Goal: Complete application form

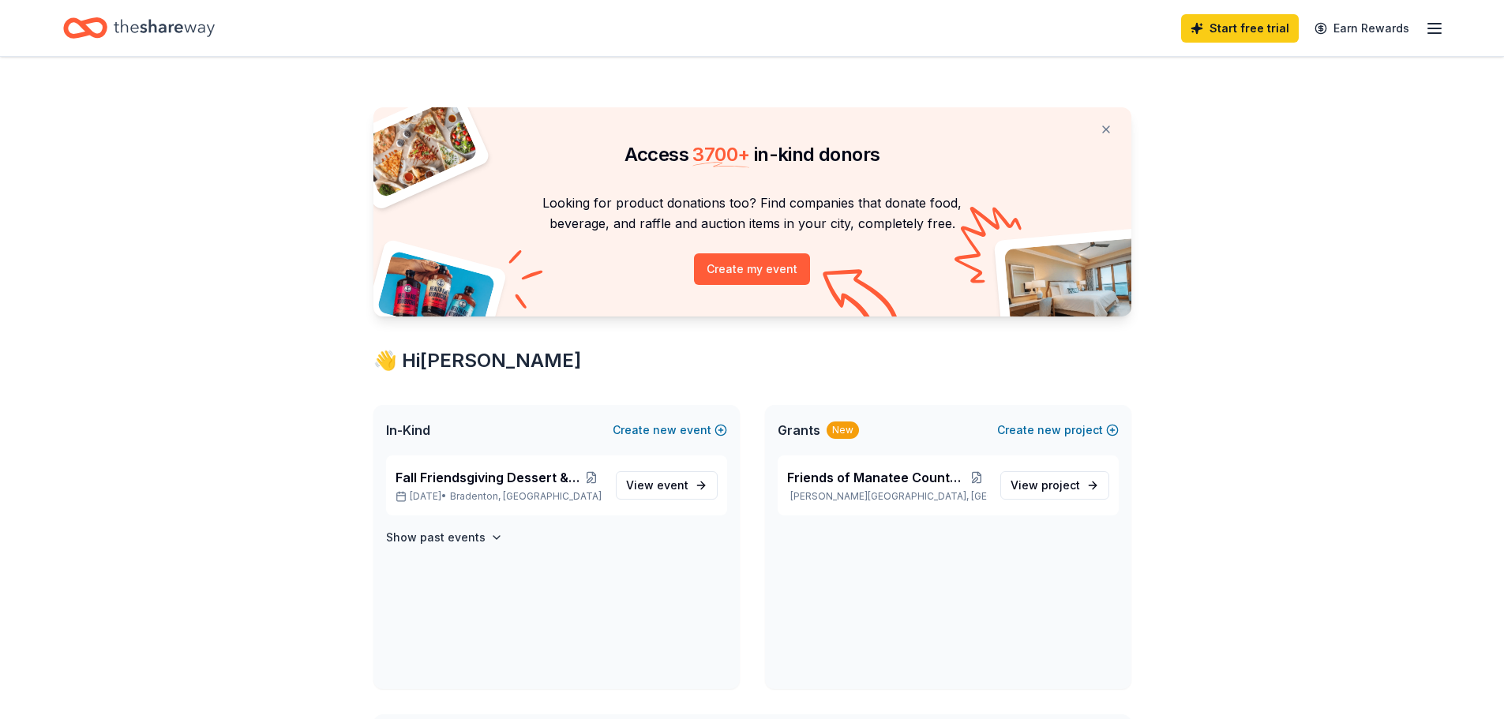
click at [1438, 27] on icon "button" at bounding box center [1434, 28] width 19 height 19
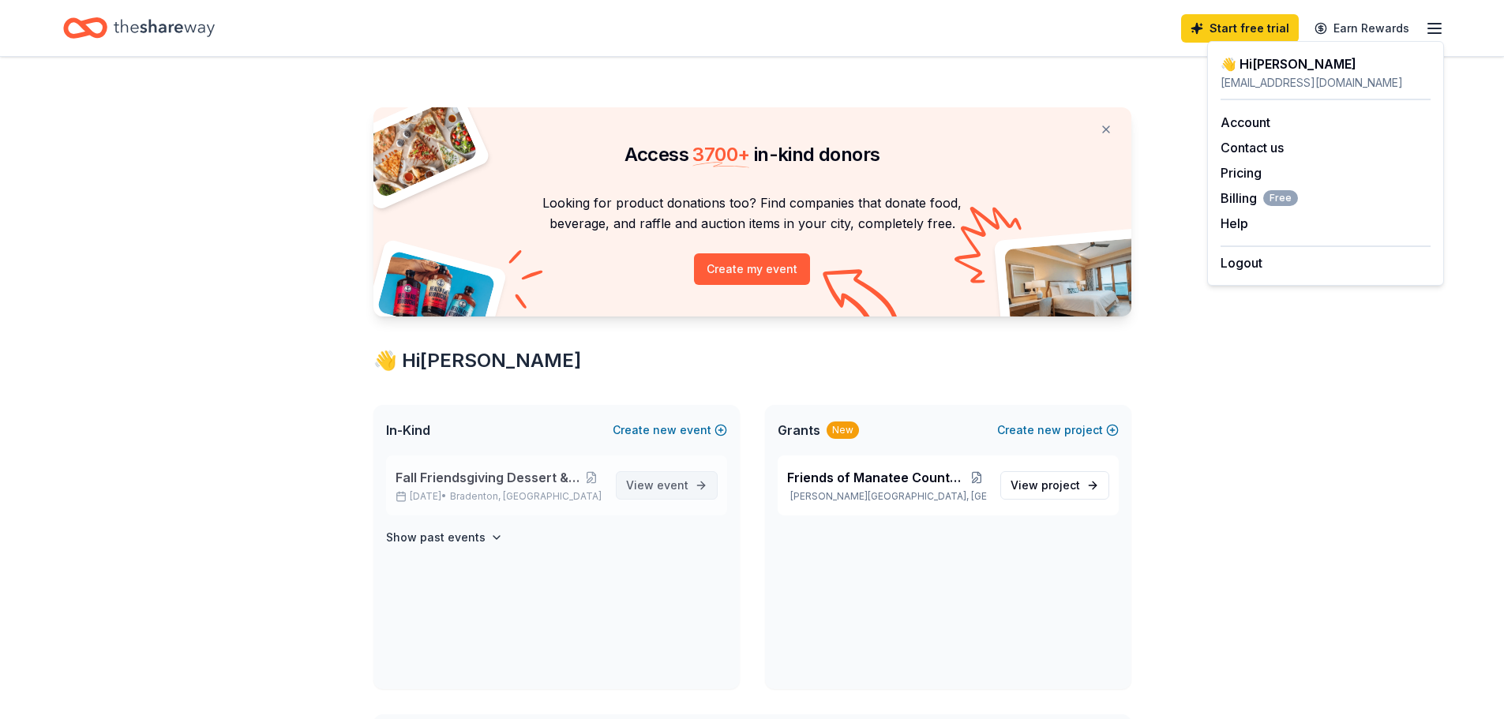
click at [653, 486] on span "View event" at bounding box center [657, 485] width 62 height 19
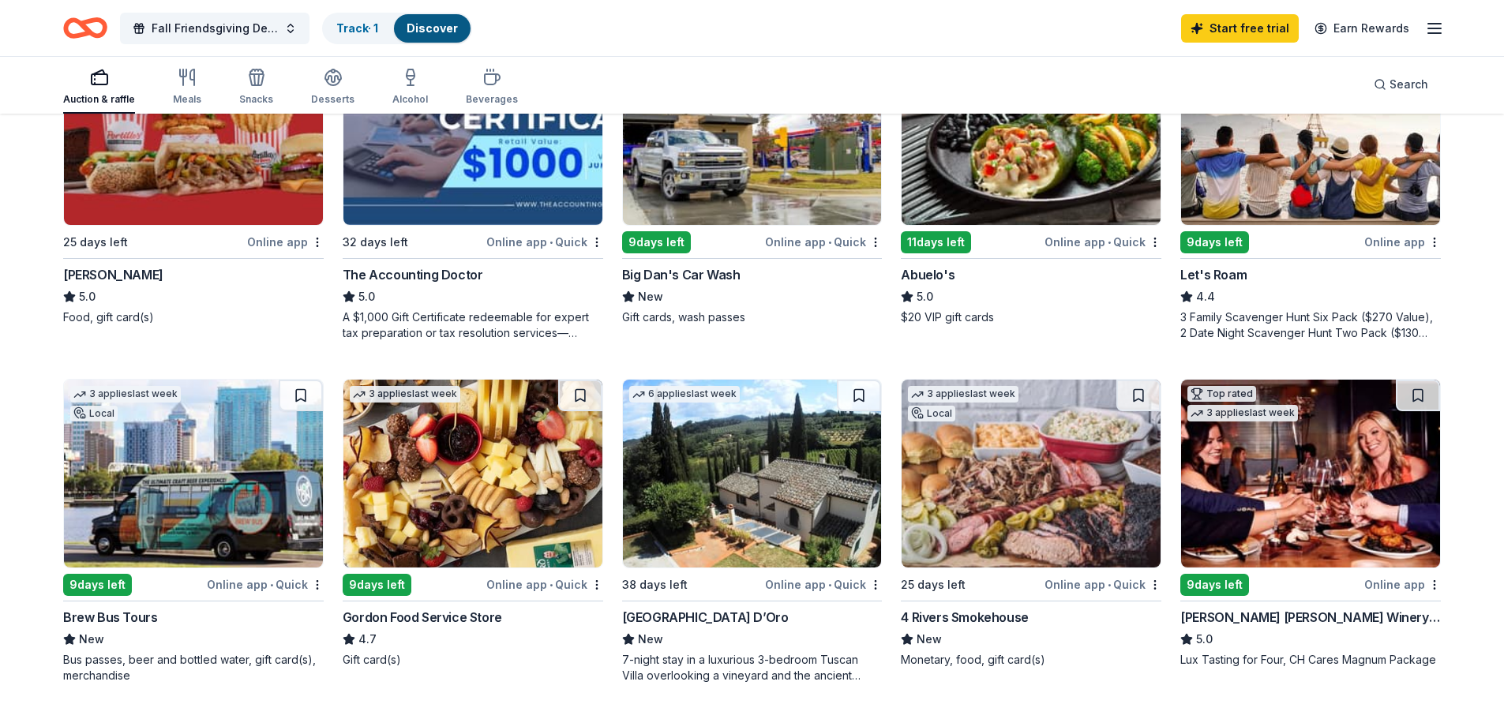
scroll to position [947, 0]
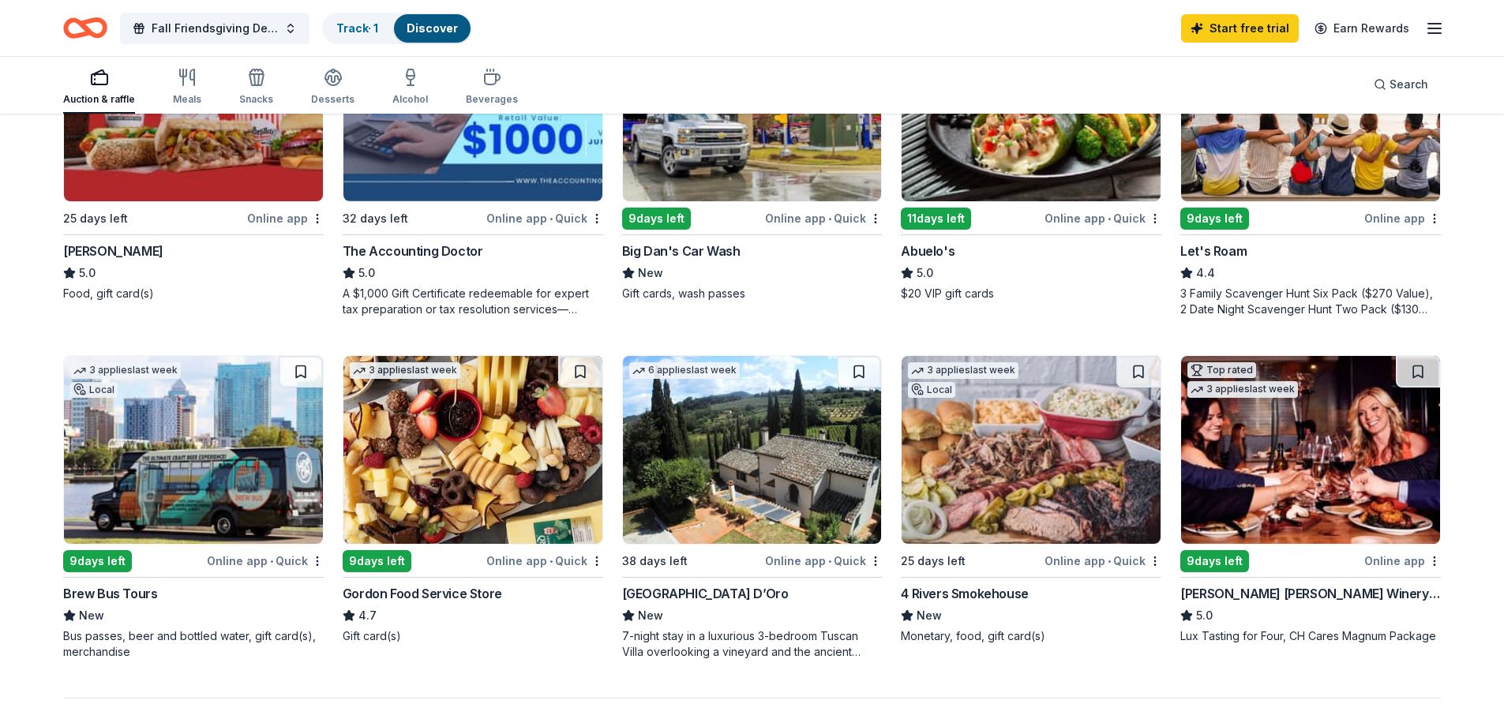
click at [1274, 458] on img at bounding box center [1310, 450] width 259 height 188
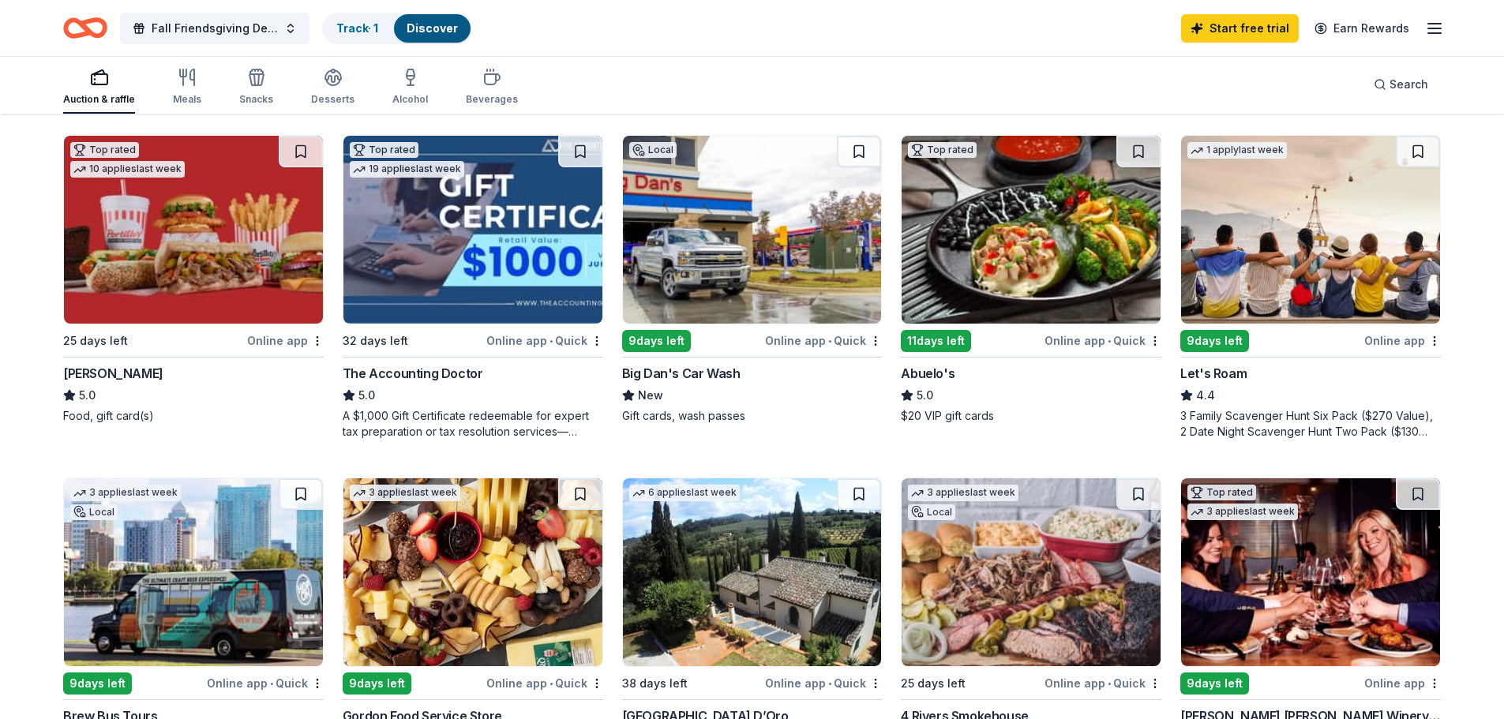
scroll to position [790, 0]
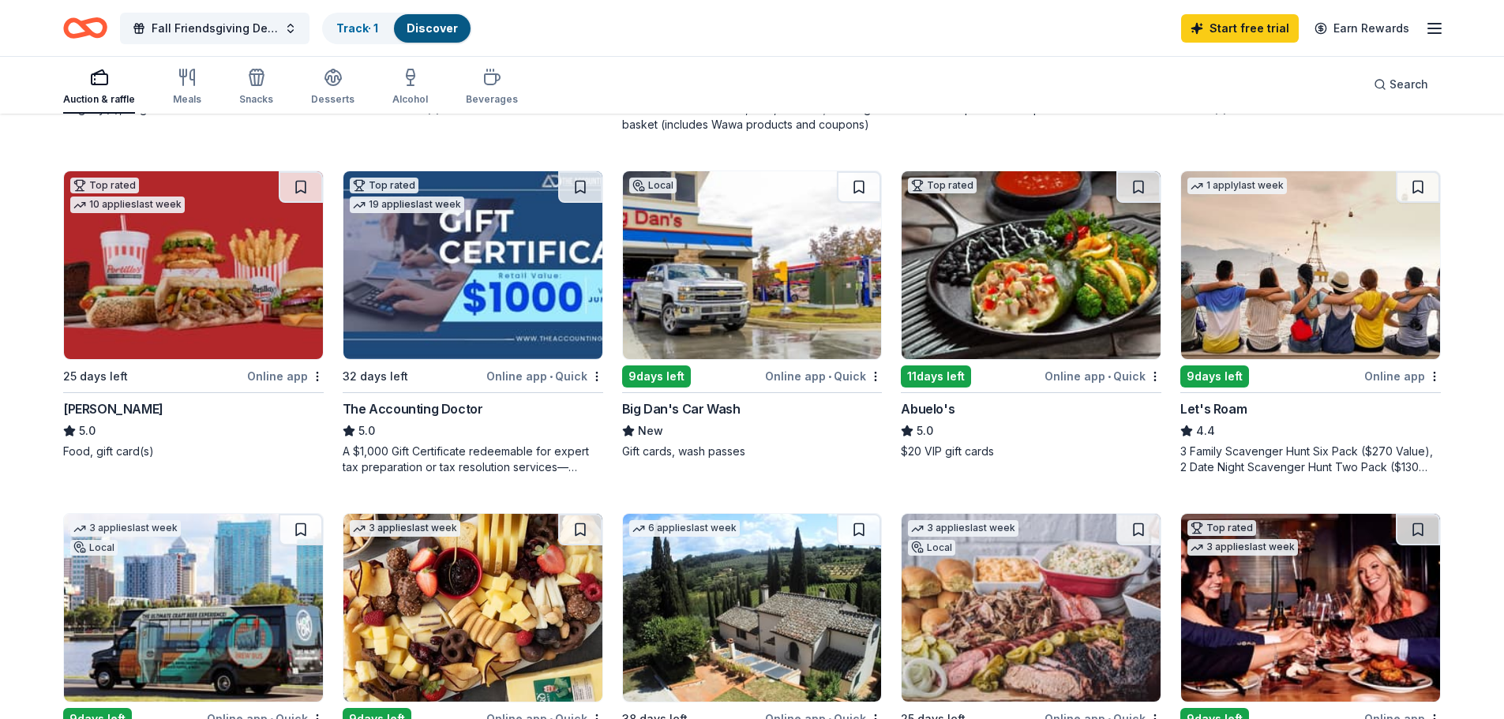
click at [761, 292] on img at bounding box center [752, 265] width 259 height 188
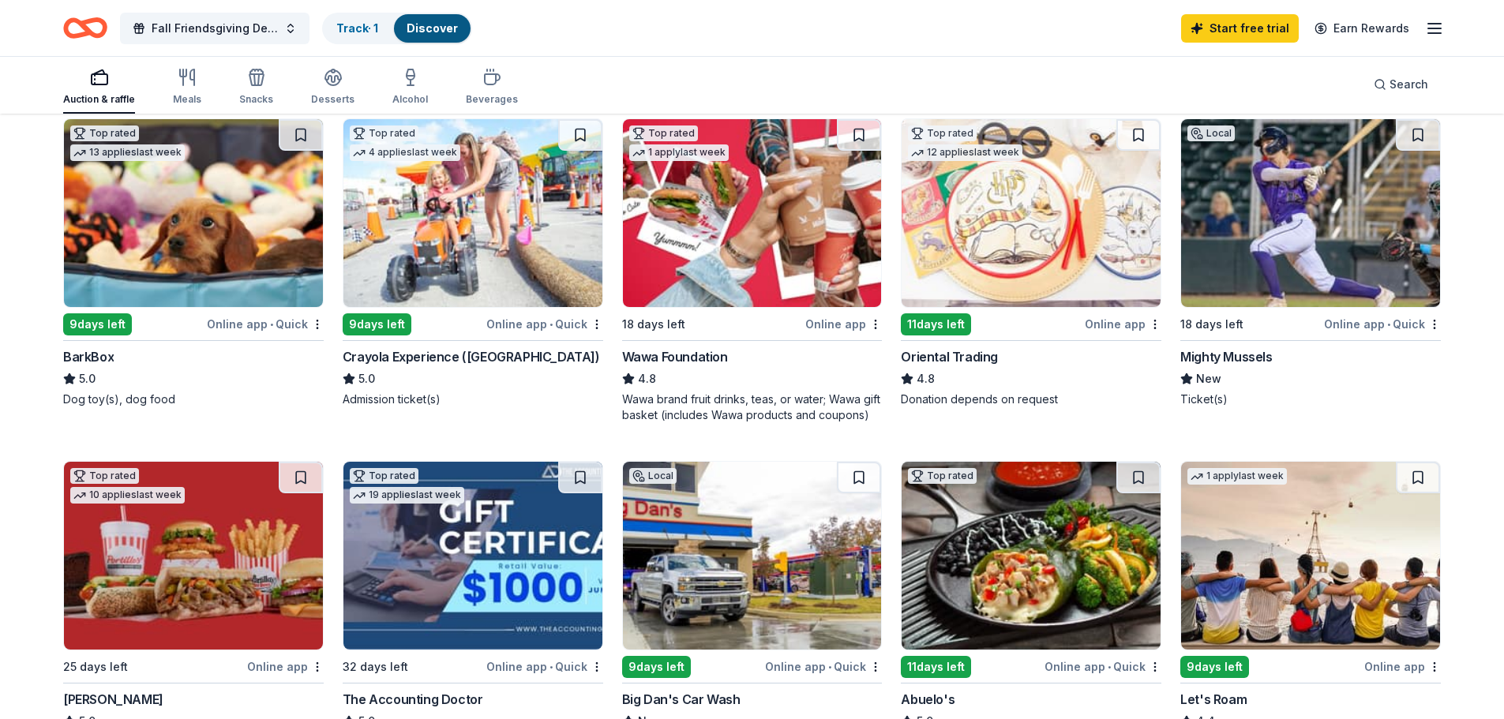
scroll to position [474, 0]
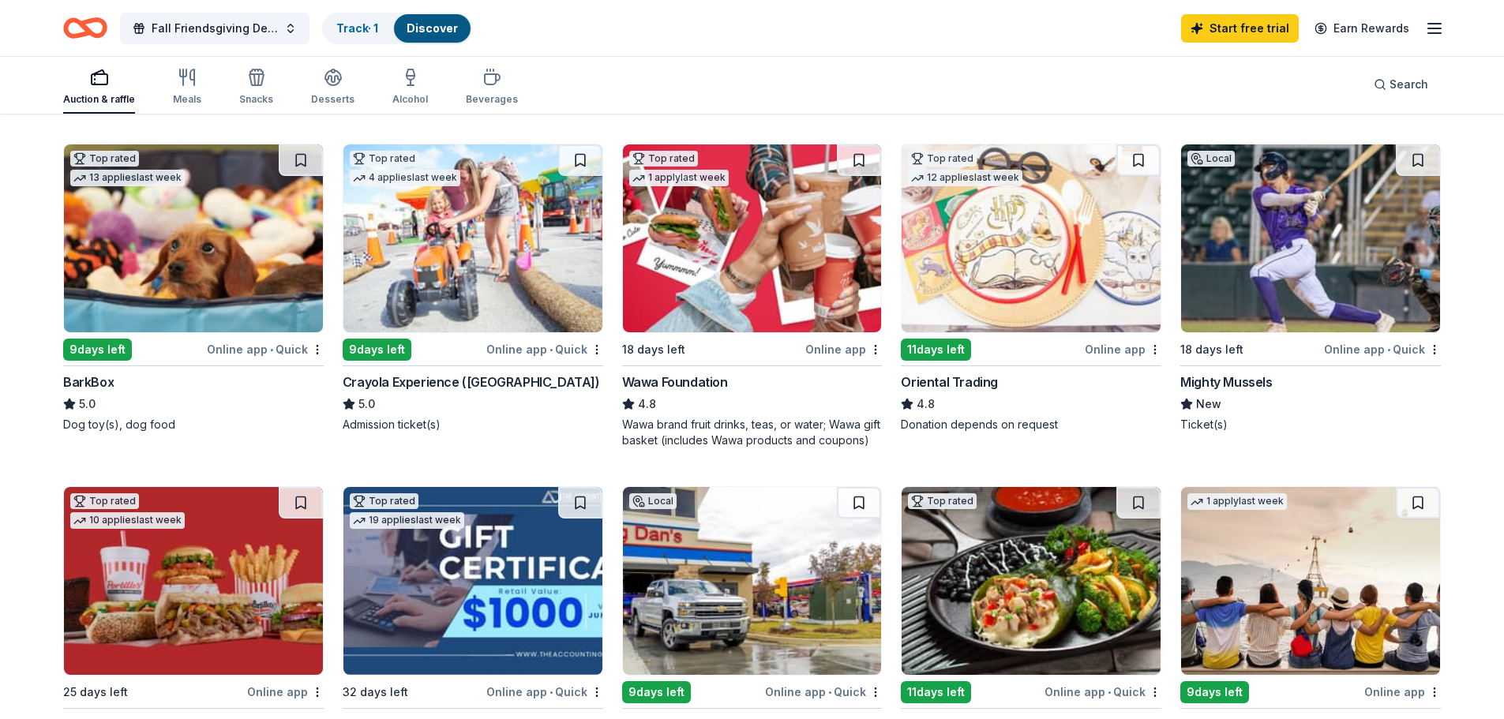
click at [757, 223] on img at bounding box center [752, 238] width 259 height 188
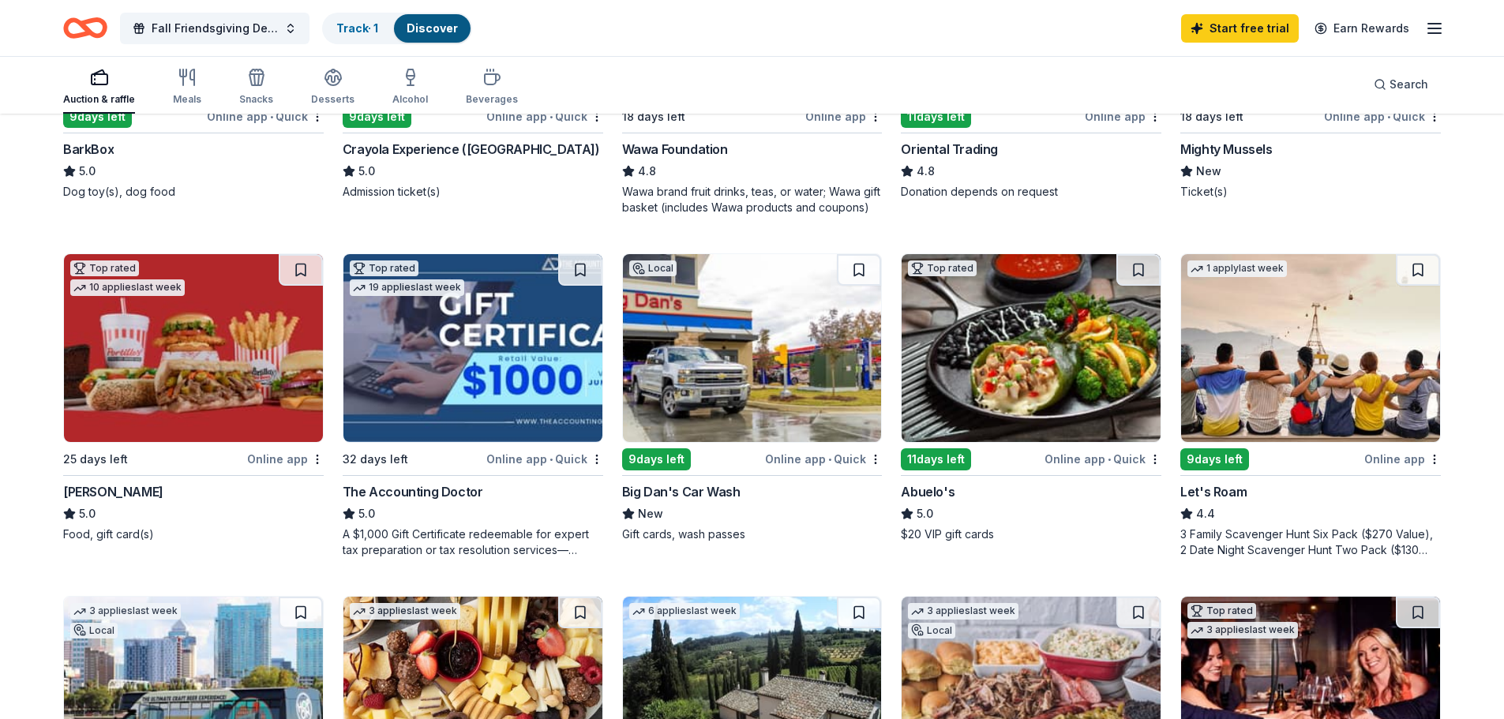
scroll to position [711, 0]
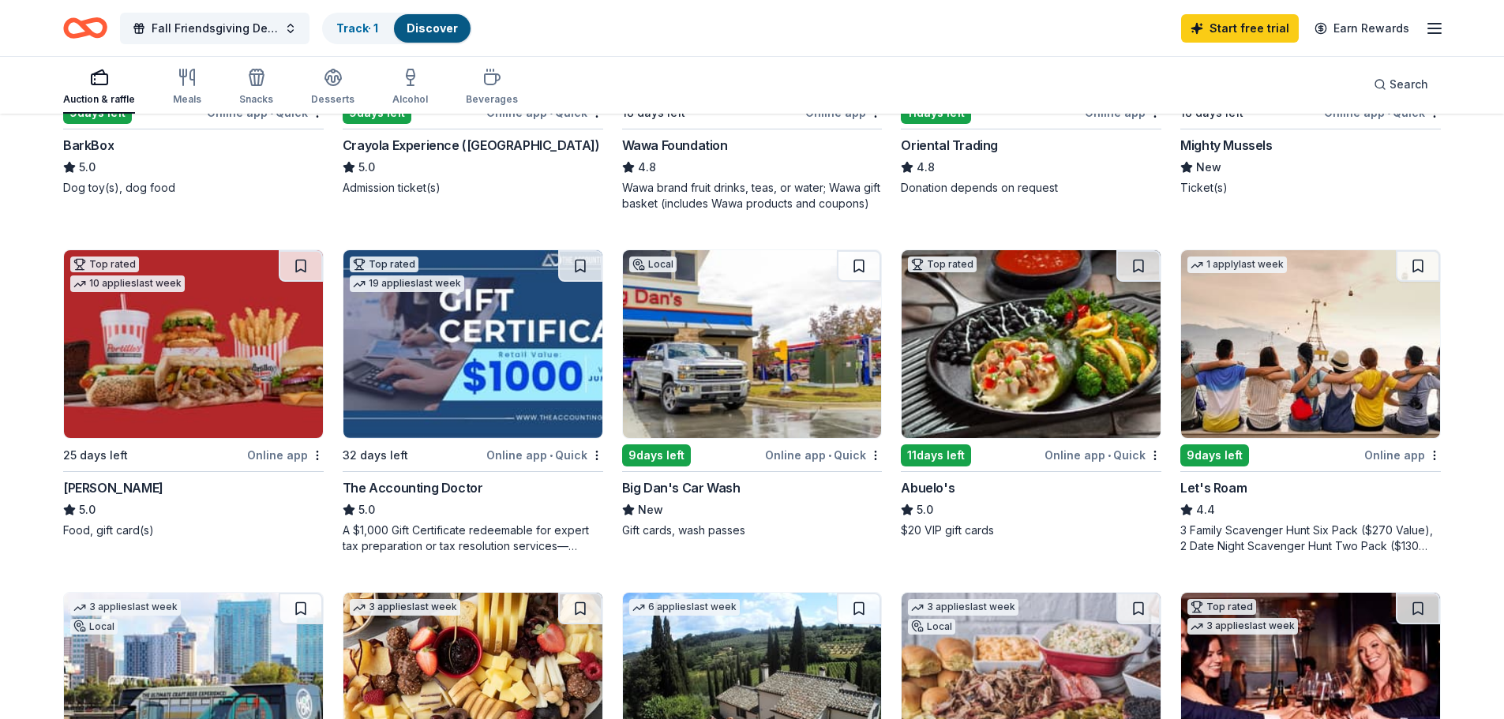
click at [180, 370] on img at bounding box center [193, 344] width 259 height 188
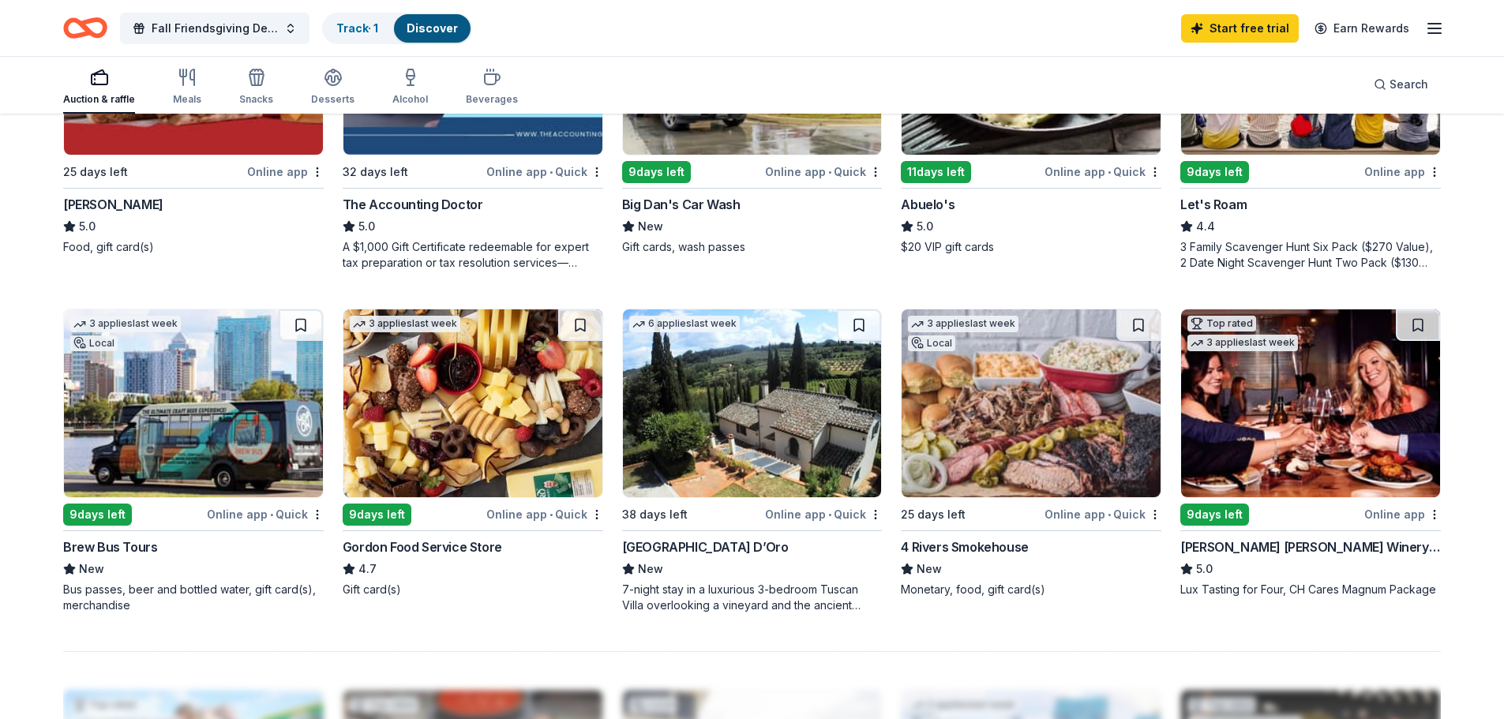
scroll to position [1026, 0]
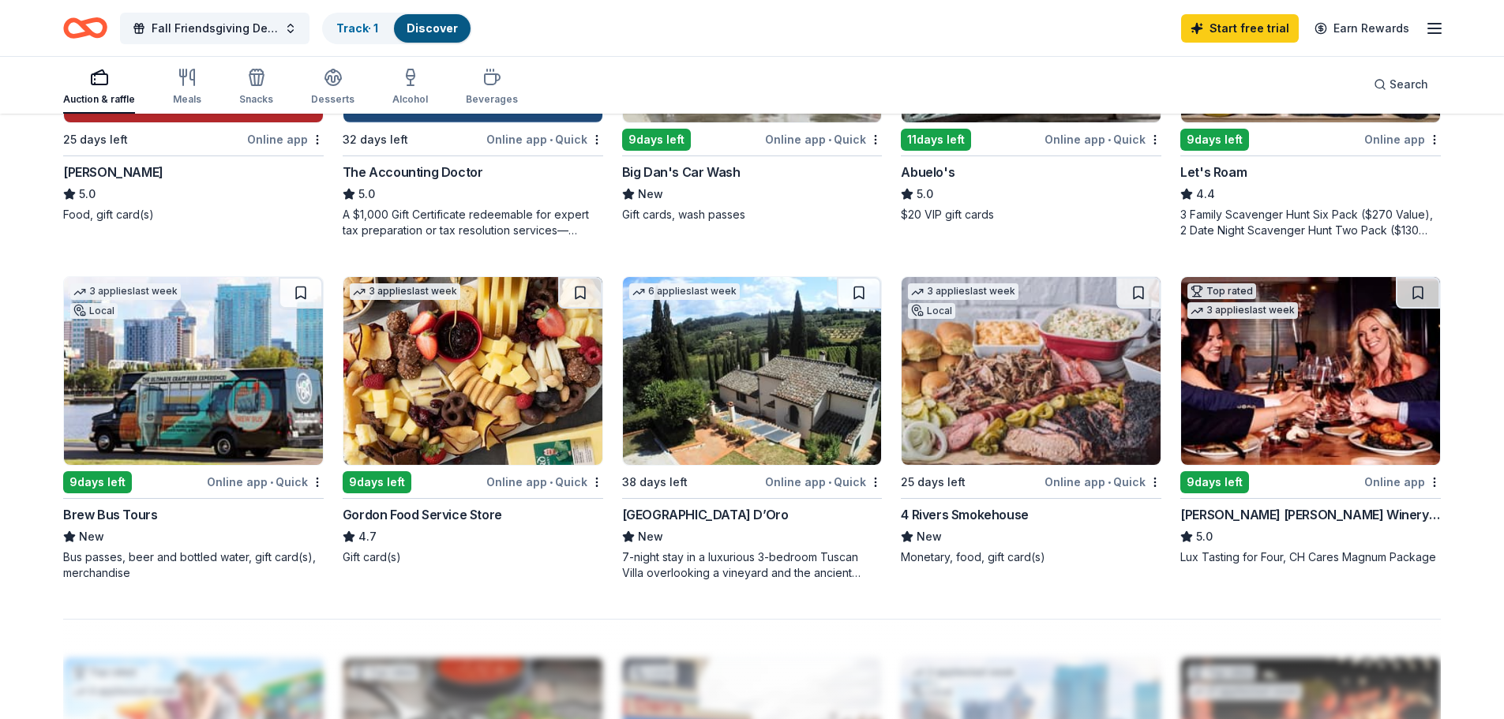
click at [726, 380] on img at bounding box center [752, 371] width 259 height 188
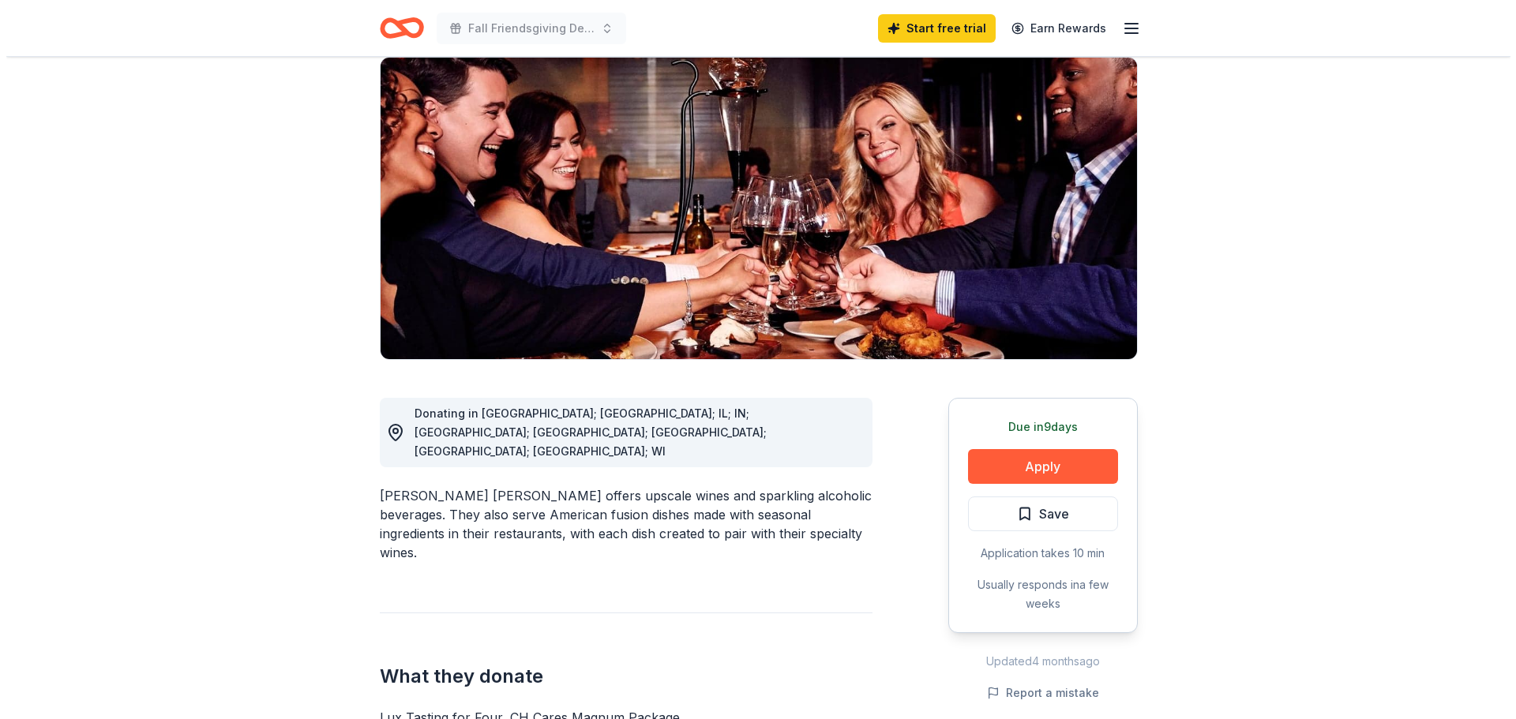
scroll to position [237, 0]
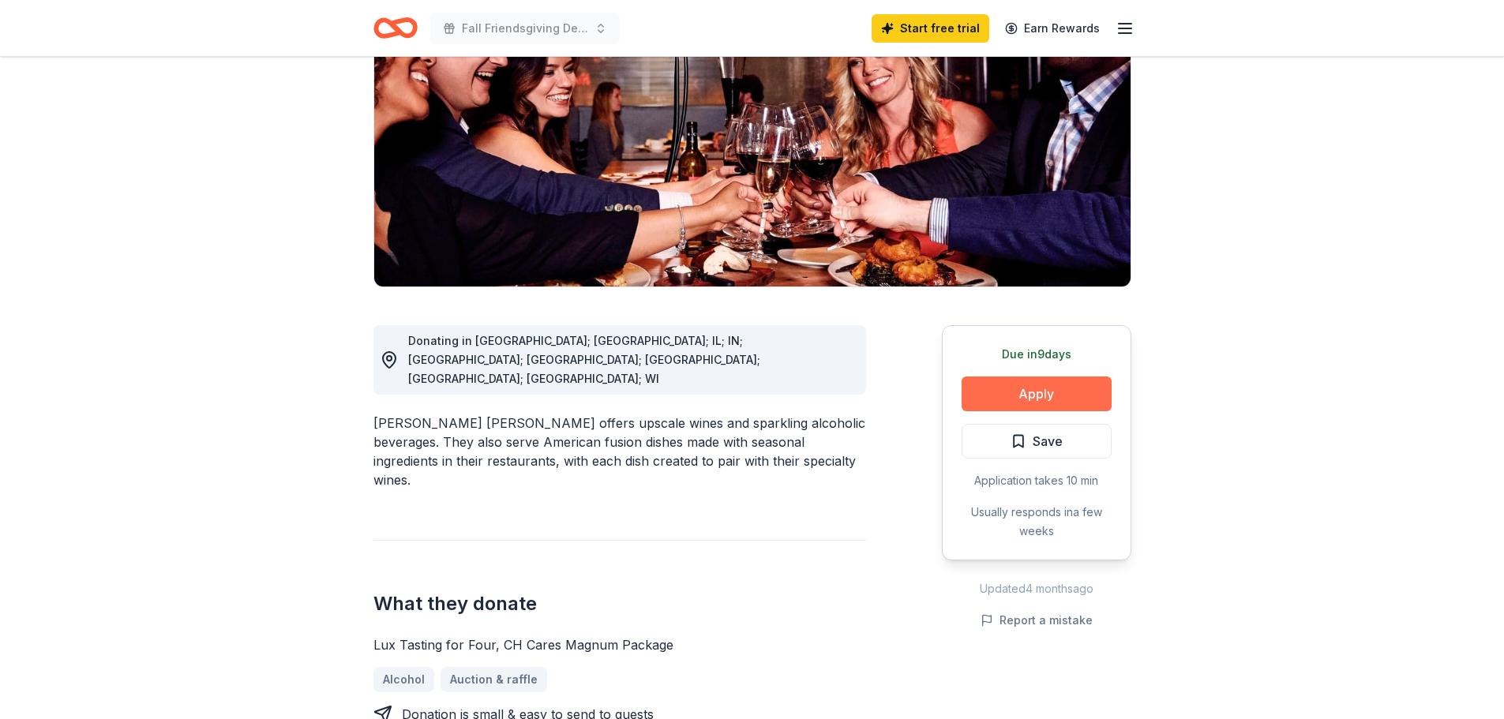
click at [1063, 377] on button "Apply" at bounding box center [1037, 394] width 150 height 35
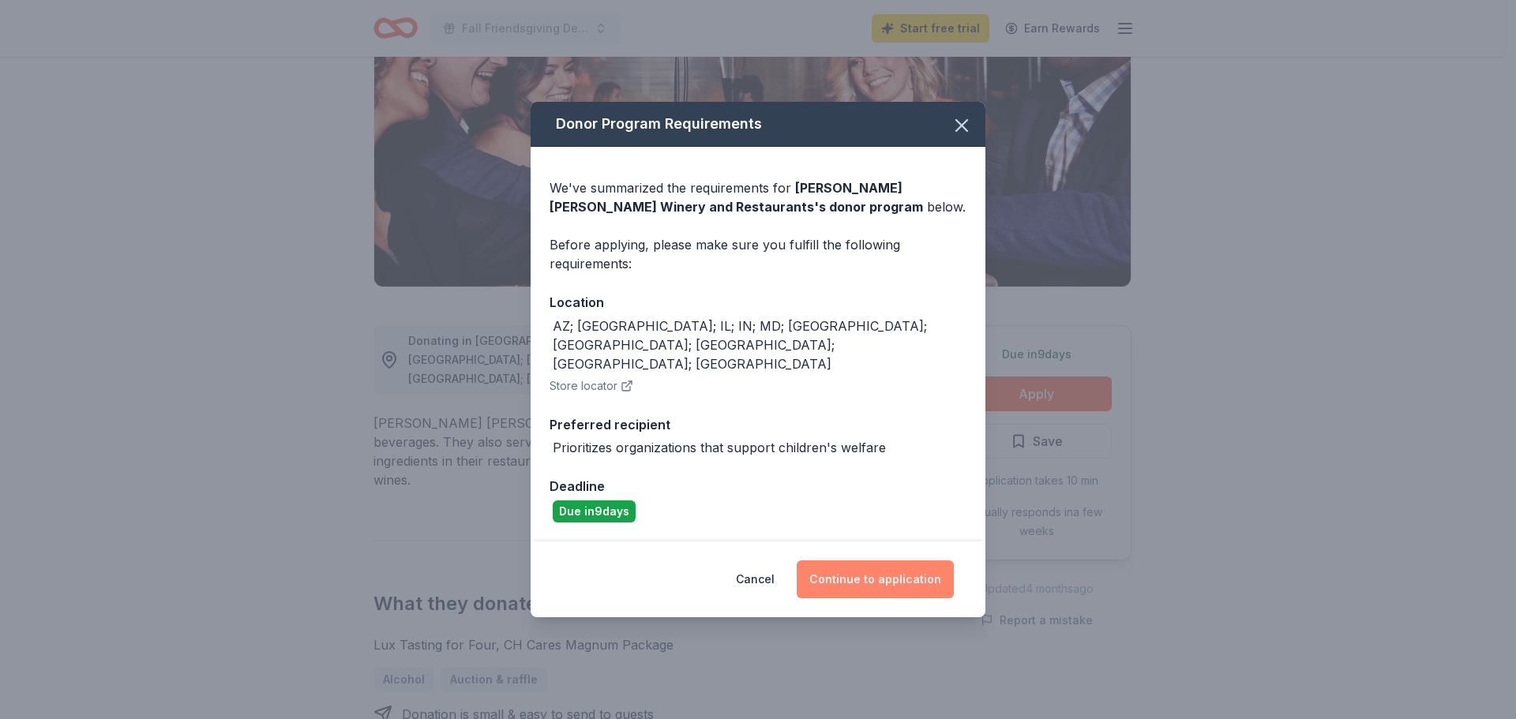
click at [868, 561] on button "Continue to application" at bounding box center [875, 580] width 157 height 38
click at [868, 561] on button "Continue to application" at bounding box center [869, 580] width 157 height 38
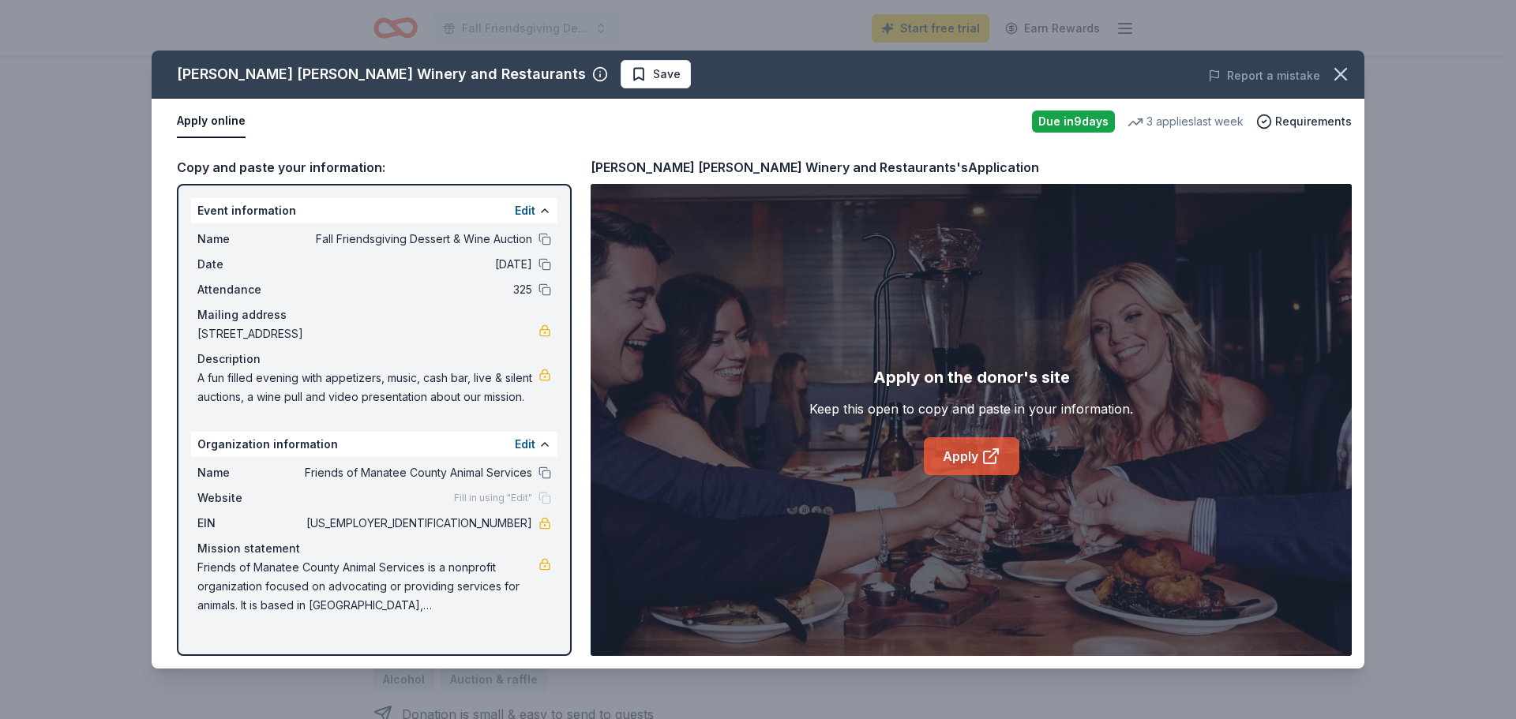
click at [965, 456] on link "Apply" at bounding box center [972, 456] width 96 height 38
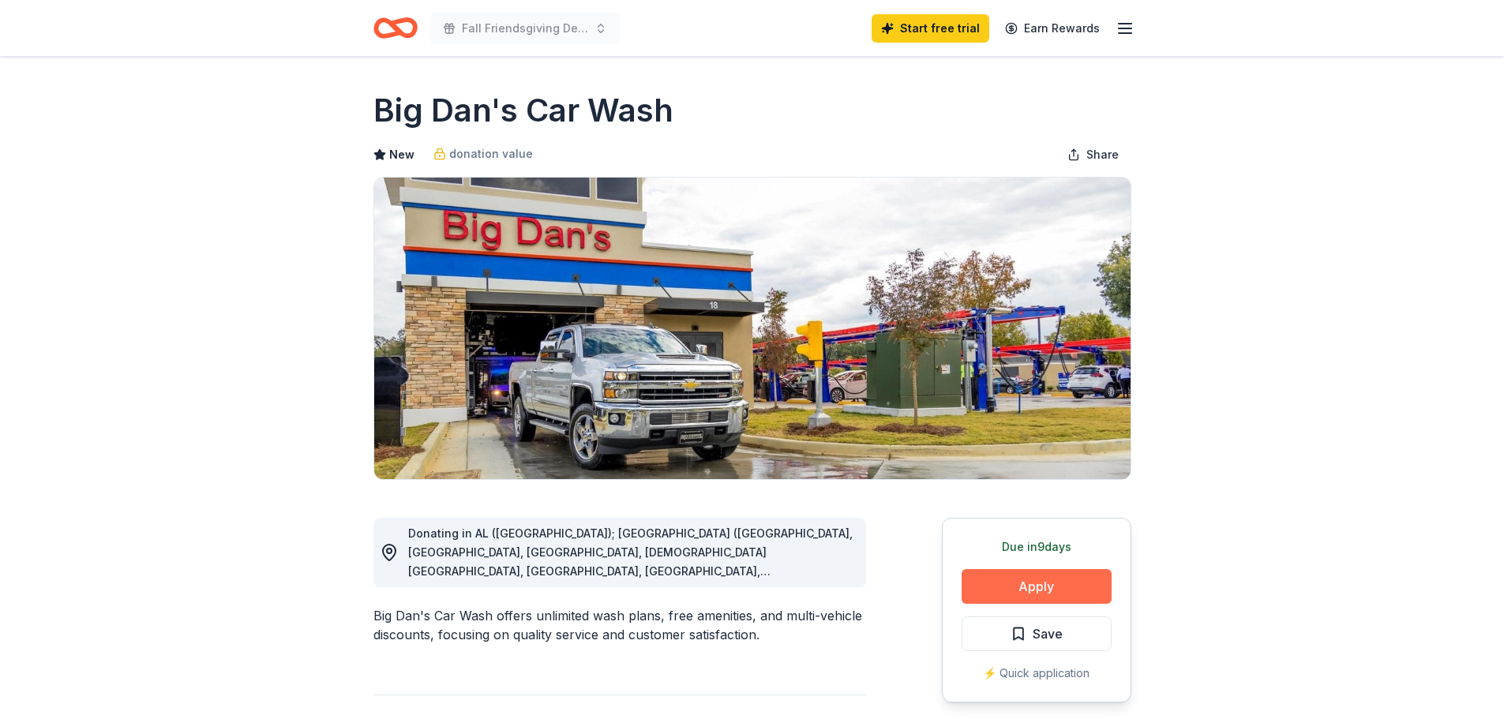
click at [1012, 587] on button "Apply" at bounding box center [1037, 586] width 150 height 35
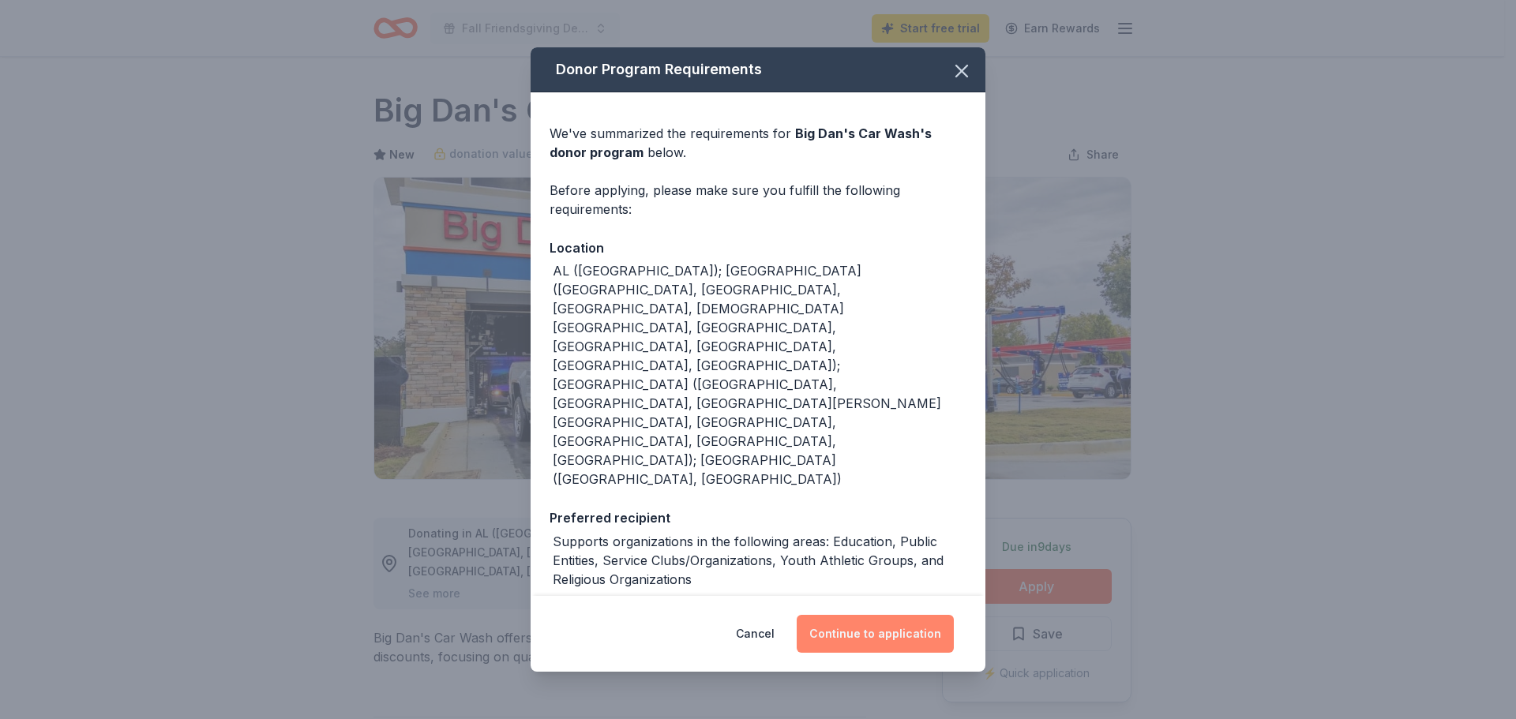
click at [906, 630] on button "Continue to application" at bounding box center [875, 634] width 157 height 38
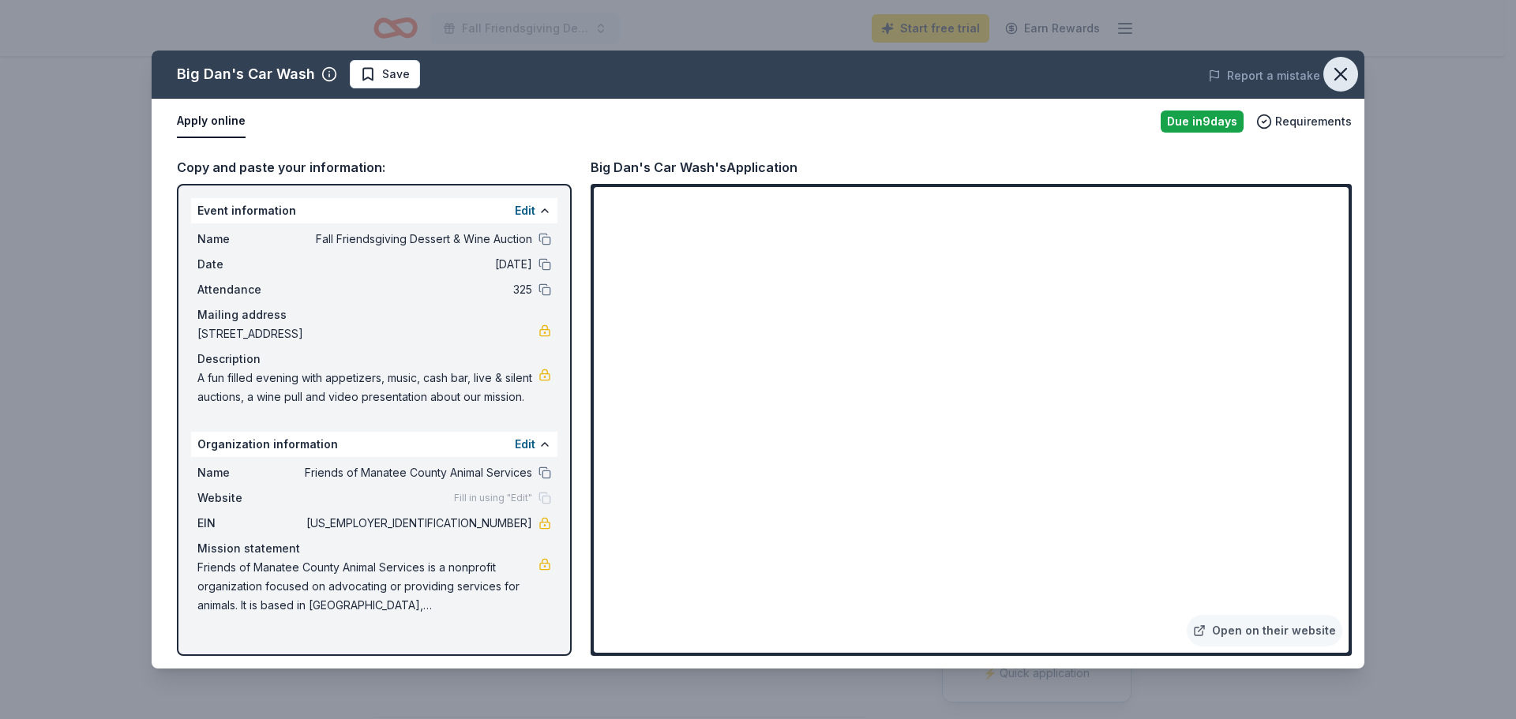
click at [1340, 77] on icon "button" at bounding box center [1341, 74] width 22 height 22
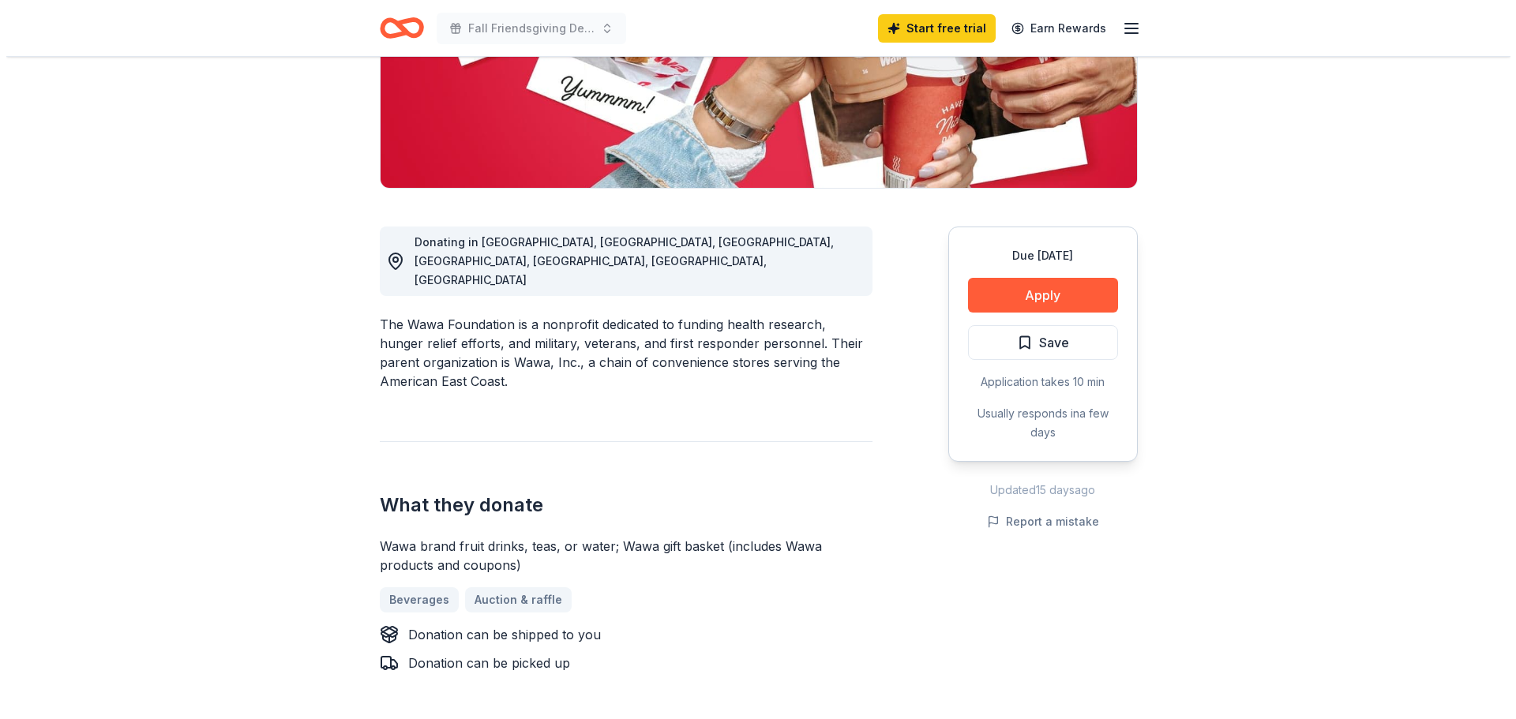
scroll to position [316, 0]
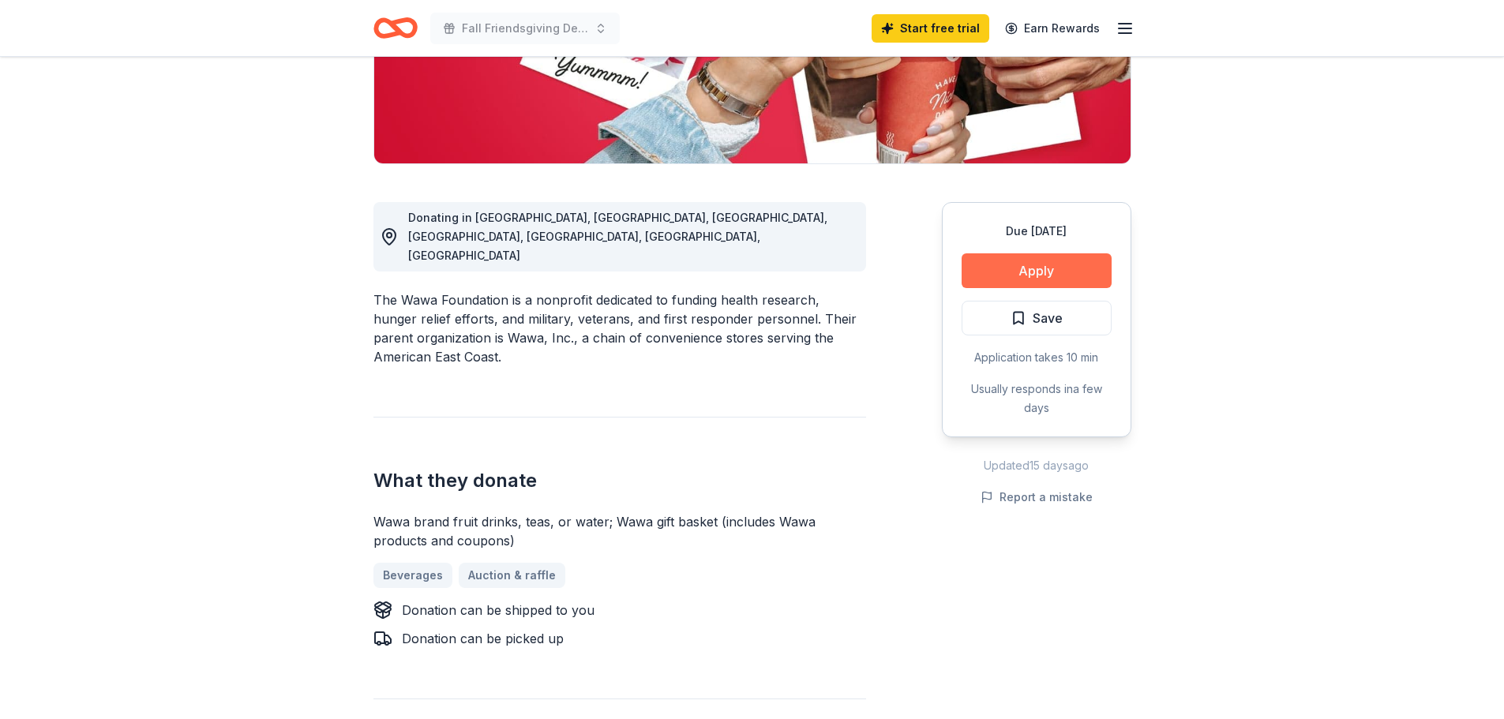
click at [1037, 268] on button "Apply" at bounding box center [1037, 270] width 150 height 35
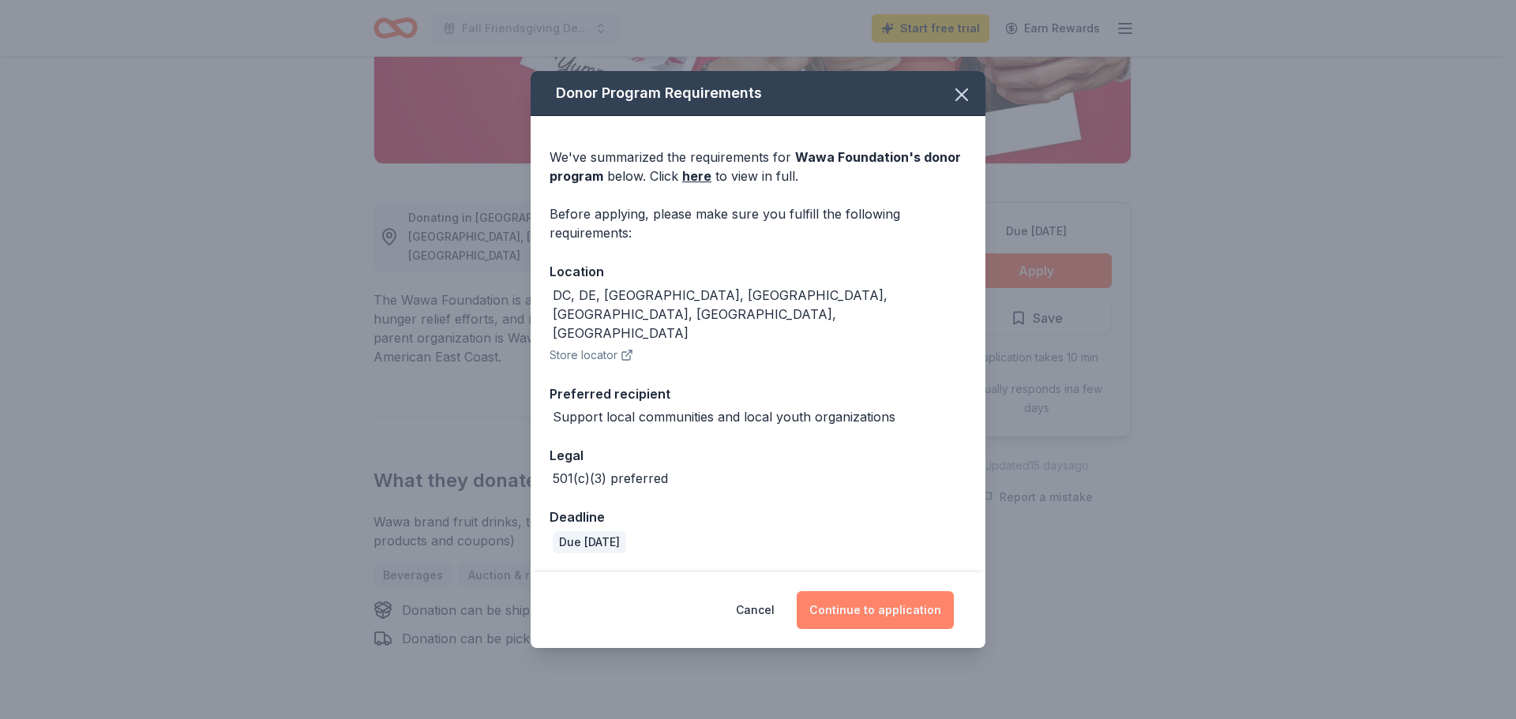
click at [866, 591] on button "Continue to application" at bounding box center [875, 610] width 157 height 38
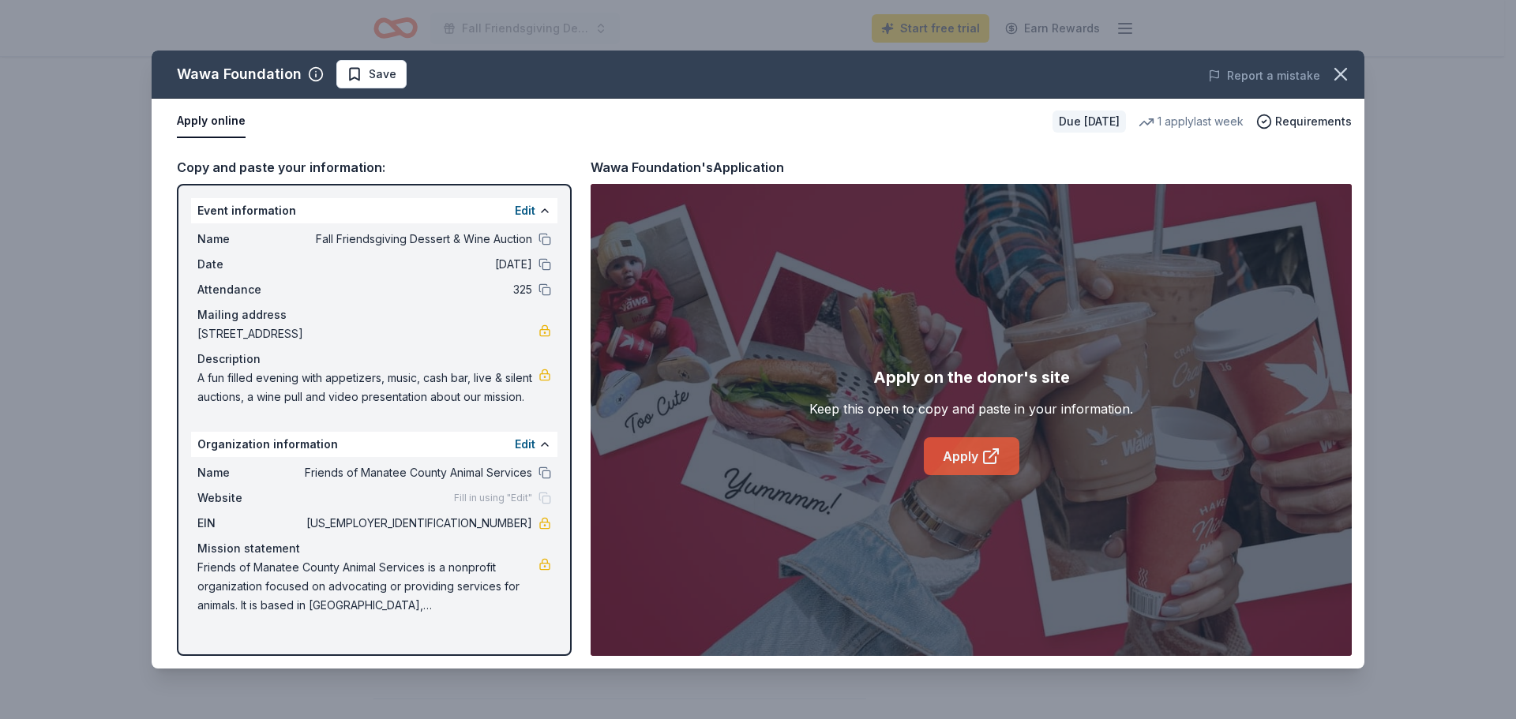
click at [960, 446] on link "Apply" at bounding box center [972, 456] width 96 height 38
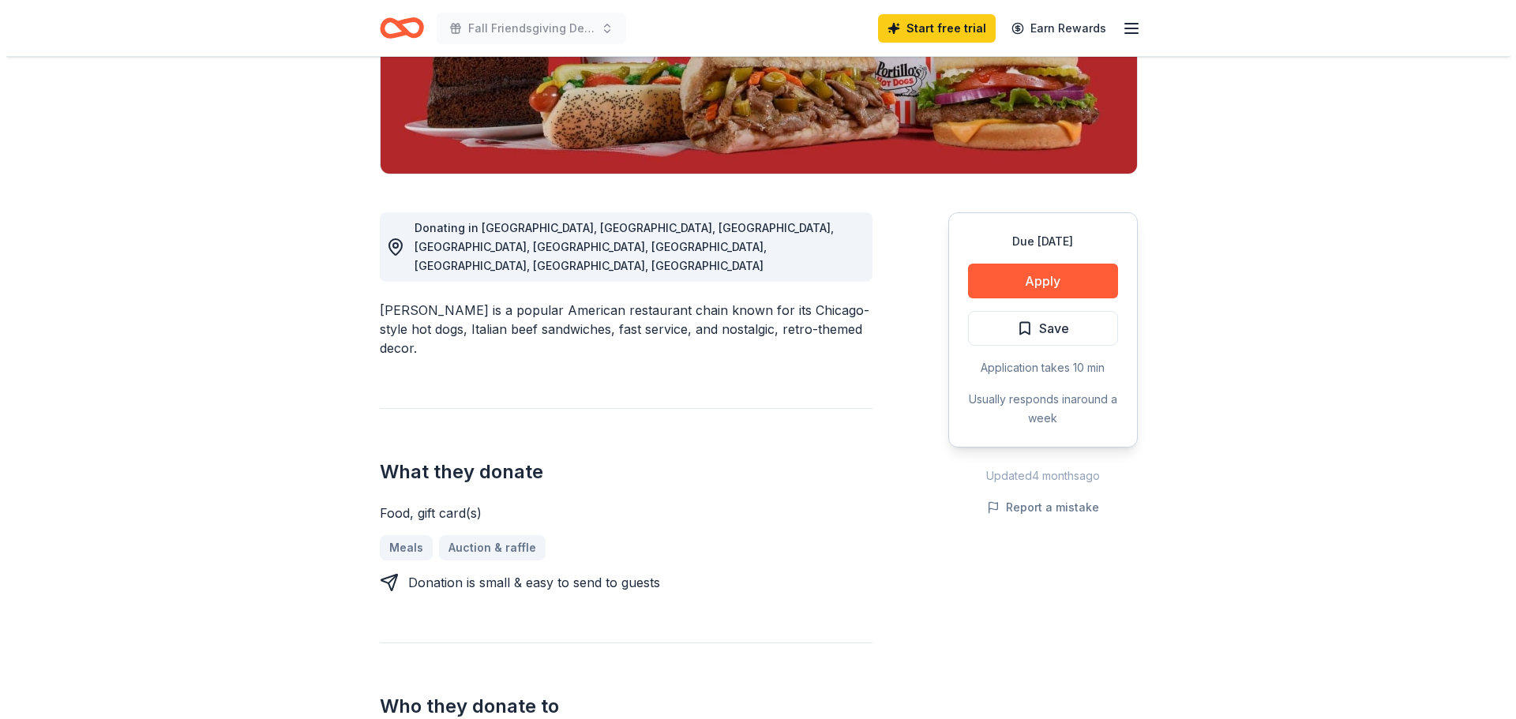
scroll to position [316, 0]
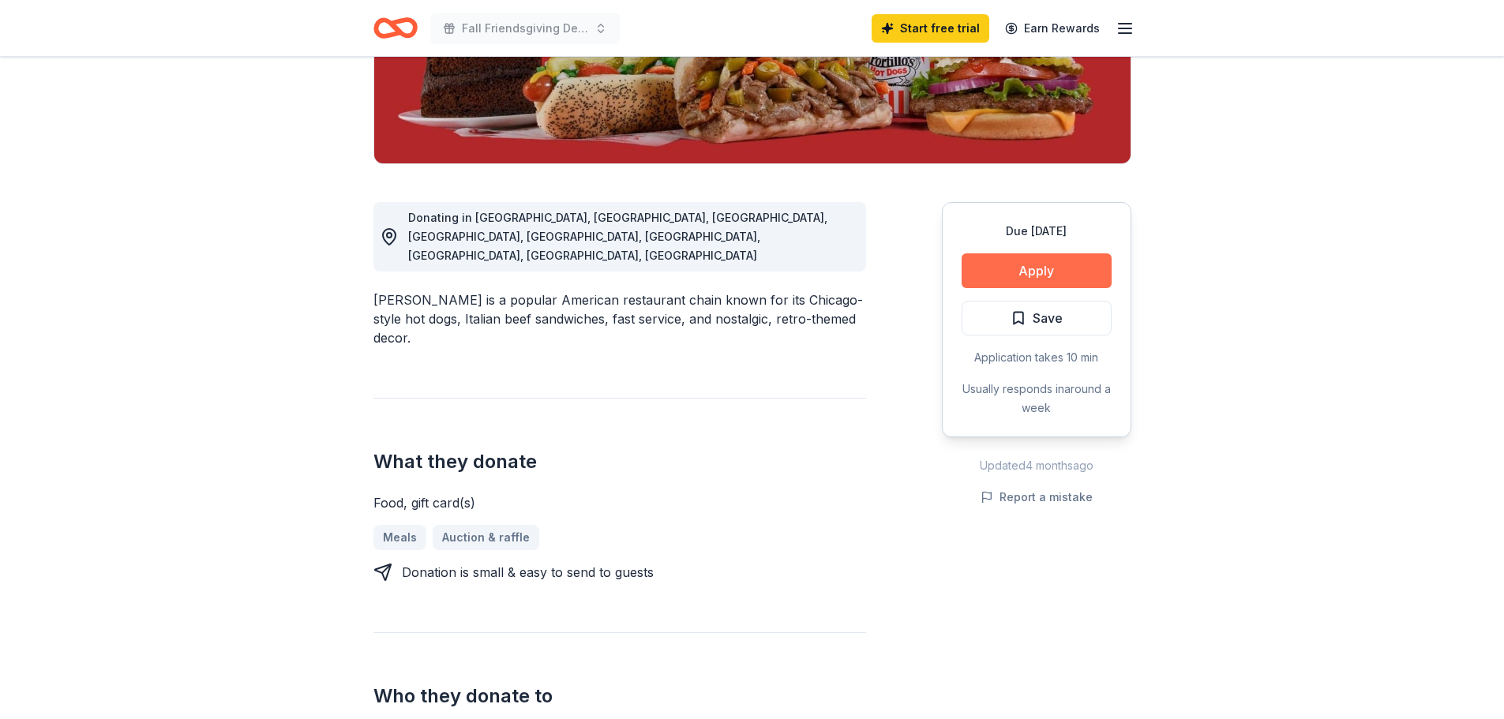
click at [1038, 272] on button "Apply" at bounding box center [1037, 270] width 150 height 35
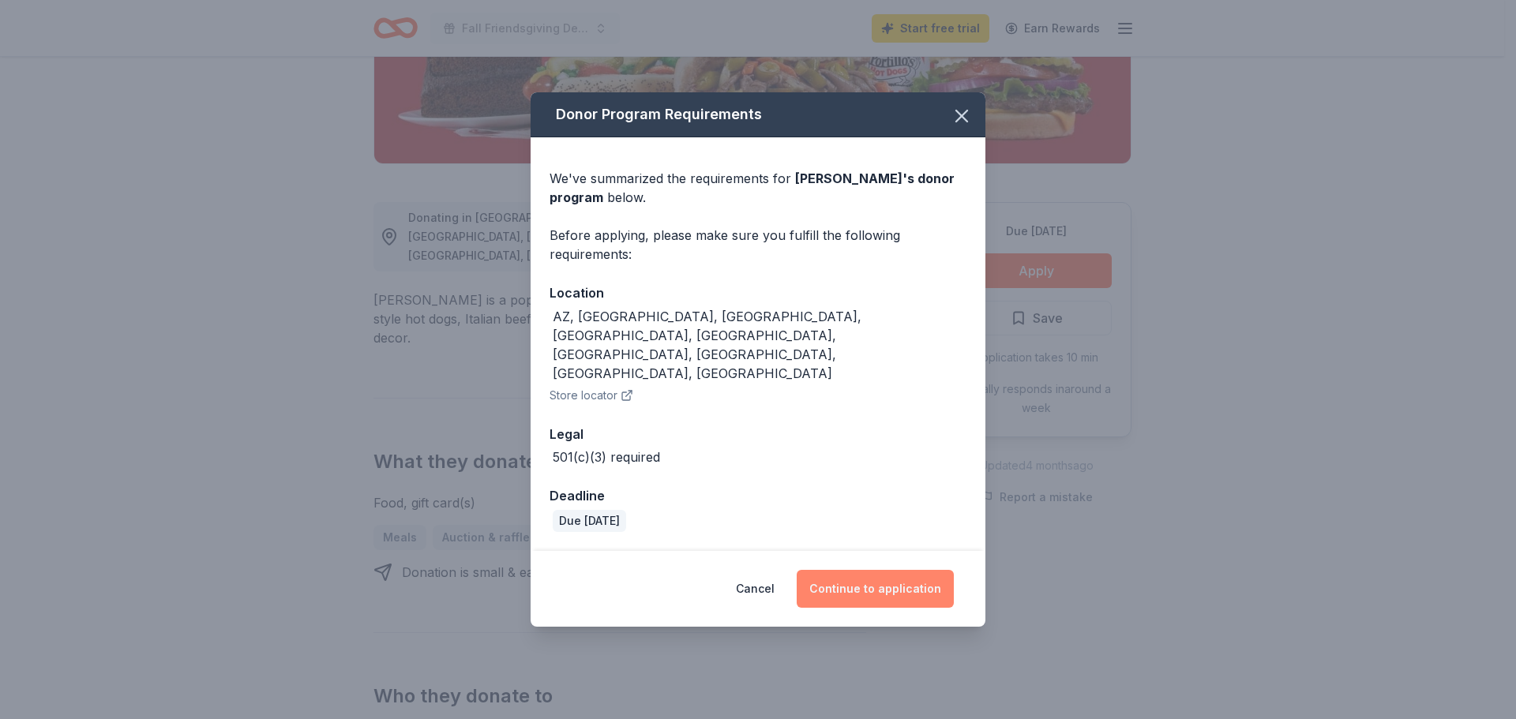
click at [880, 570] on button "Continue to application" at bounding box center [875, 589] width 157 height 38
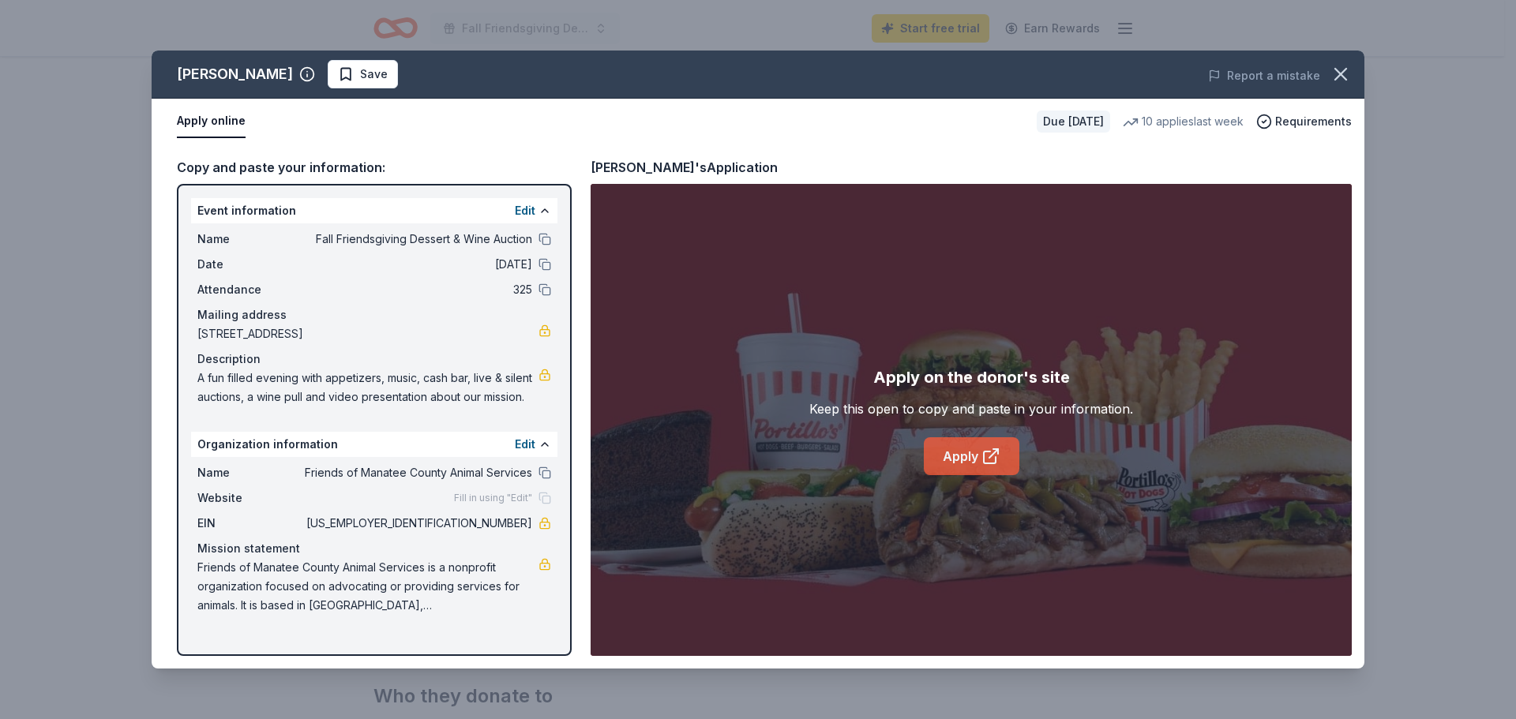
click at [969, 462] on link "Apply" at bounding box center [972, 456] width 96 height 38
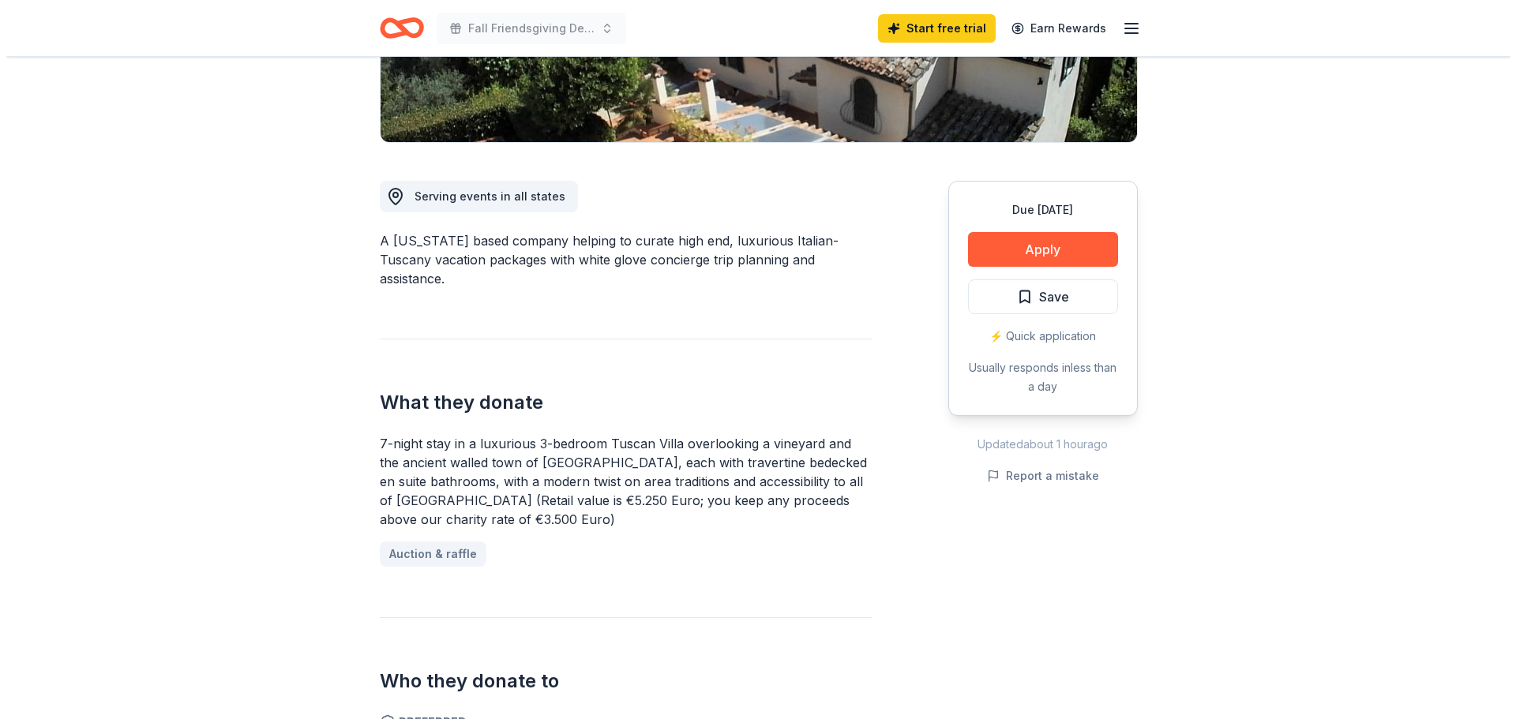
scroll to position [316, 0]
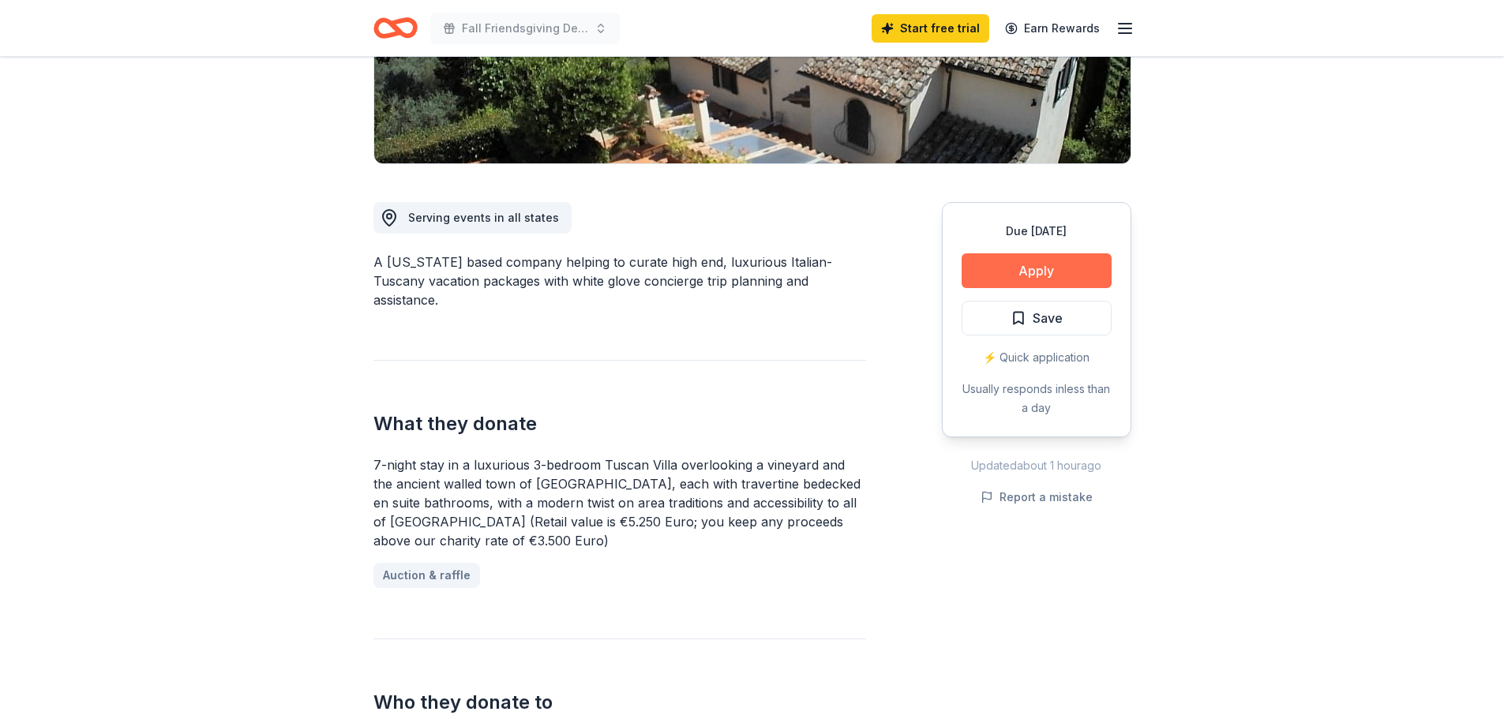
click at [1065, 265] on button "Apply" at bounding box center [1037, 270] width 150 height 35
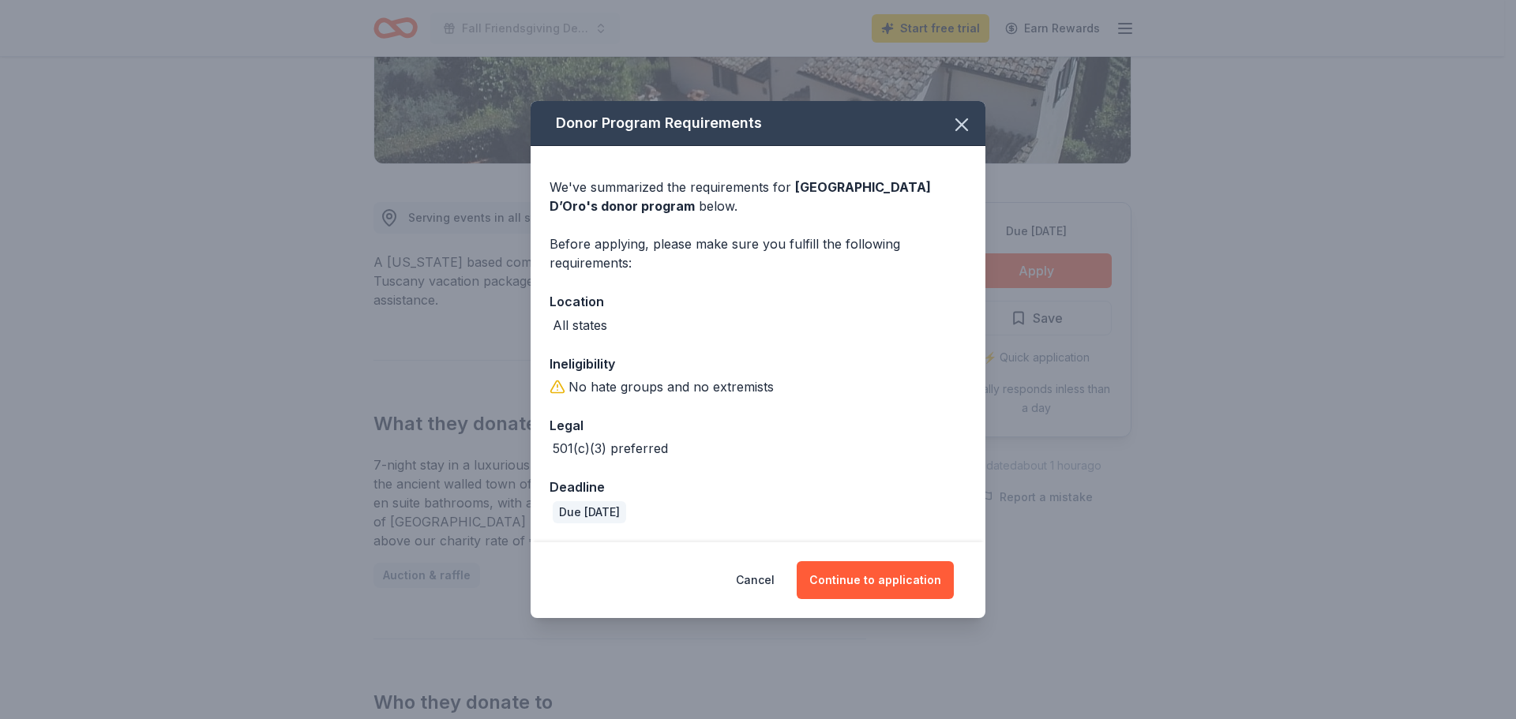
click at [879, 556] on div "Cancel Continue to application" at bounding box center [758, 580] width 455 height 76
click at [876, 580] on button "Continue to application" at bounding box center [875, 580] width 157 height 38
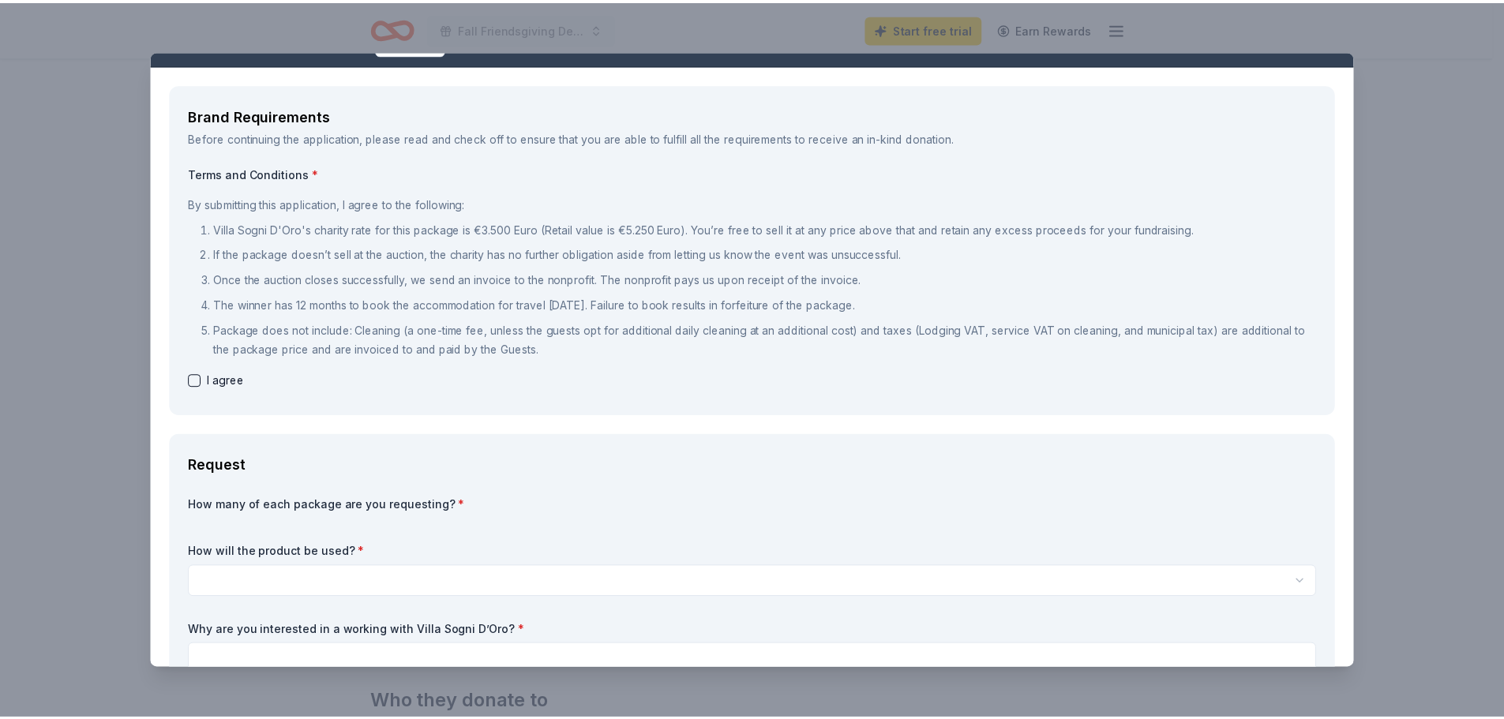
scroll to position [0, 0]
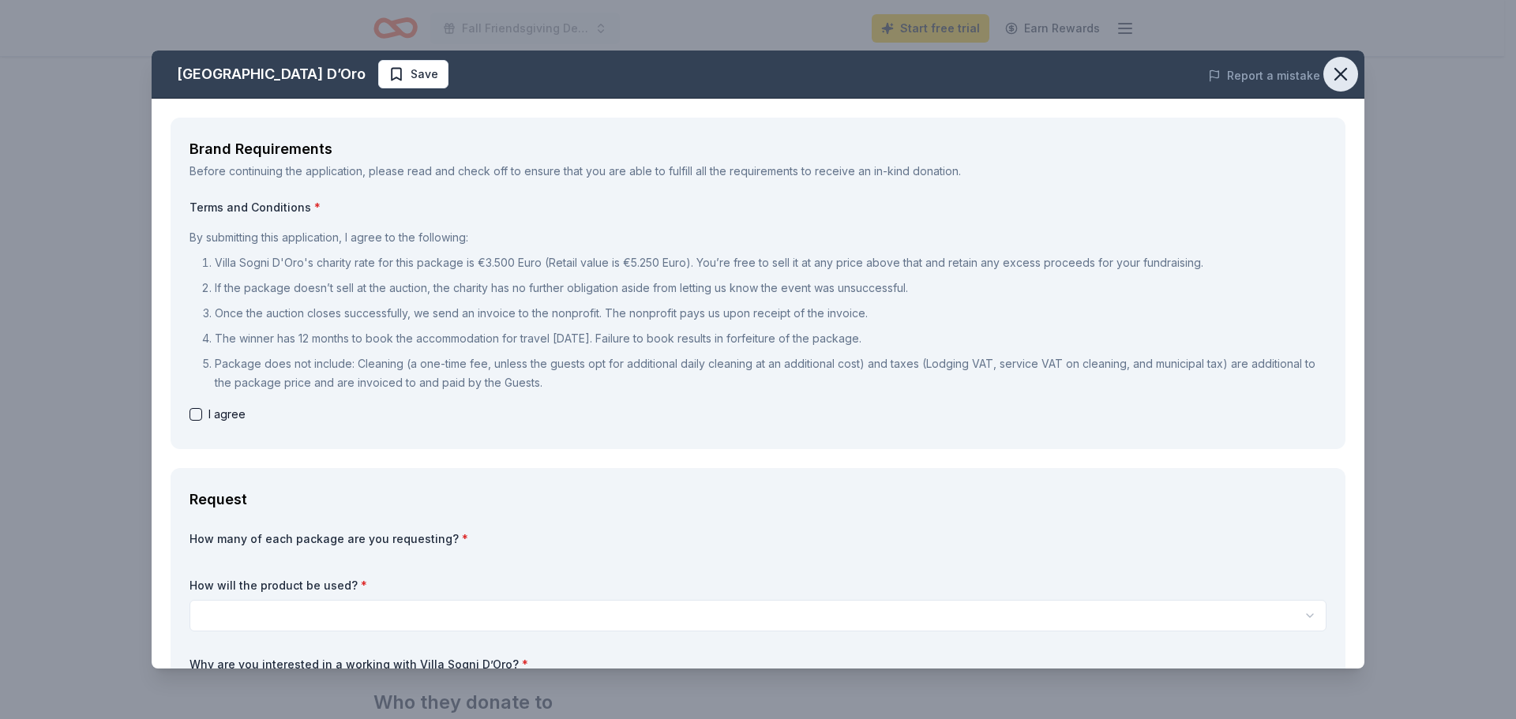
click at [1330, 69] on icon "button" at bounding box center [1341, 74] width 22 height 22
